Goal: Obtain resource: Download file/media

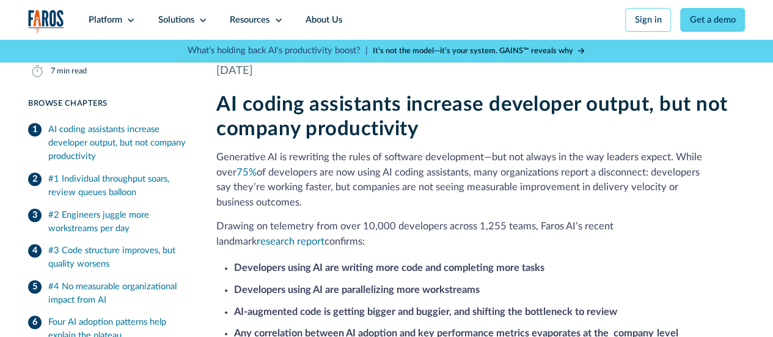
scroll to position [319, 0]
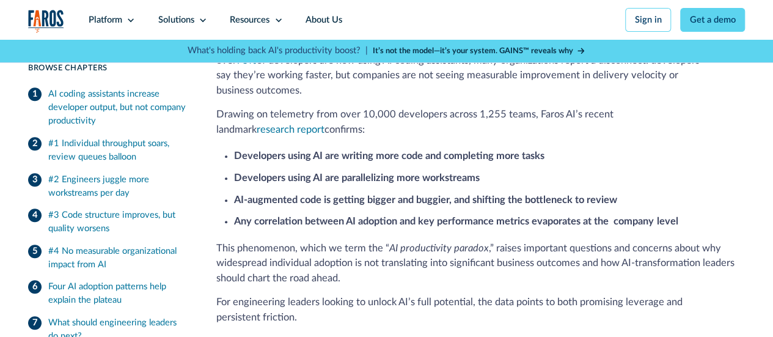
scroll to position [328, 0]
click at [324, 124] on link "research report" at bounding box center [291, 129] width 68 height 10
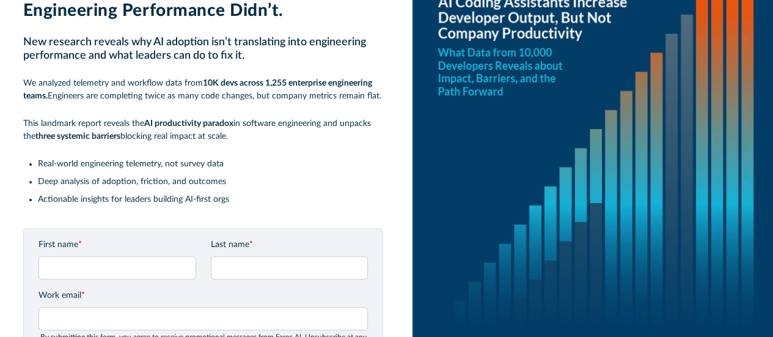
scroll to position [84, 0]
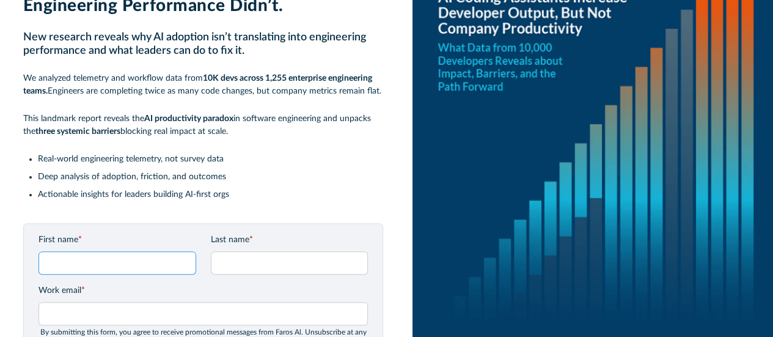
click at [139, 261] on input "First name *" at bounding box center [117, 262] width 158 height 23
type input "[PERSON_NAME]"
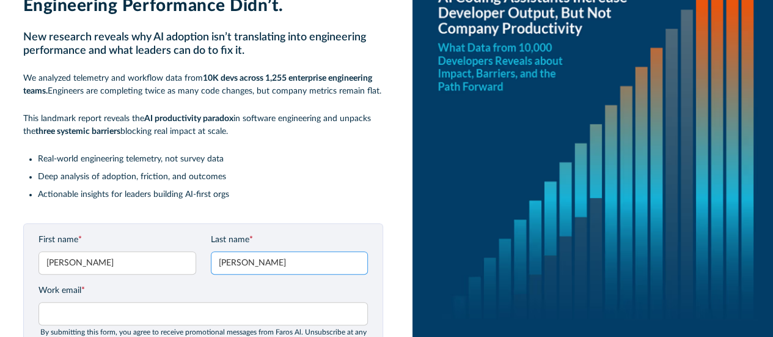
type input "[PERSON_NAME]"
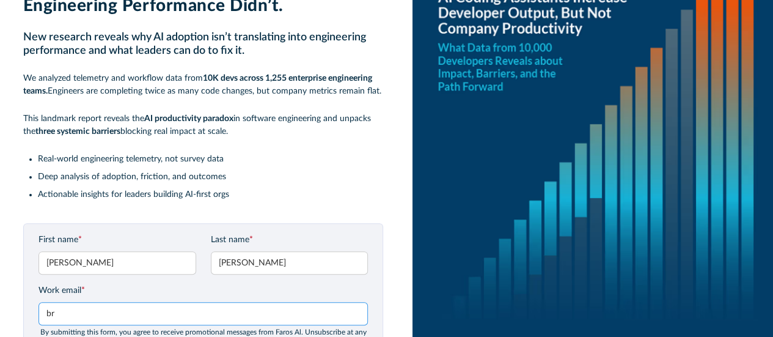
type input "b"
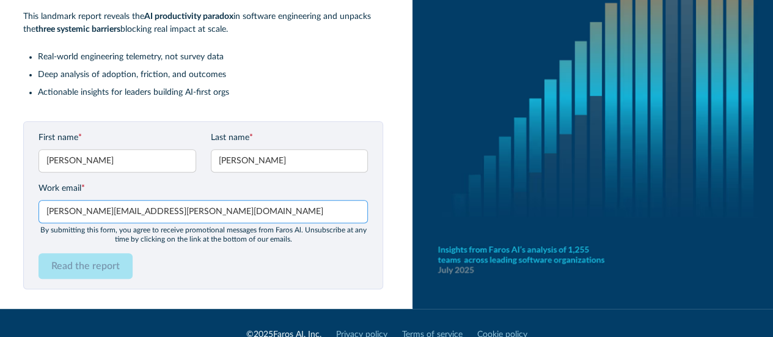
scroll to position [208, 0]
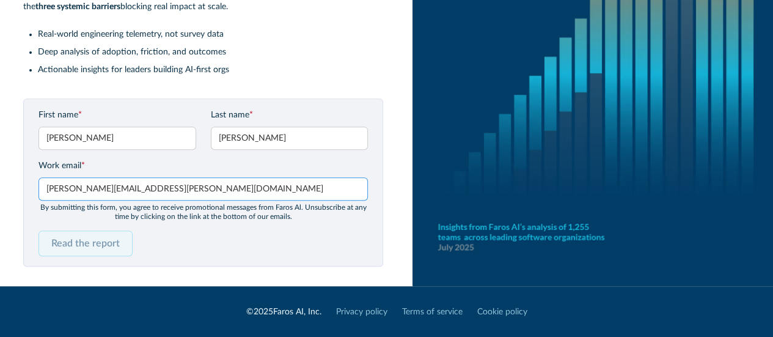
type input "[PERSON_NAME][EMAIL_ADDRESS][PERSON_NAME][DOMAIN_NAME]"
click at [106, 240] on input "Read the report" at bounding box center [85, 243] width 94 height 26
